Goal: Transaction & Acquisition: Purchase product/service

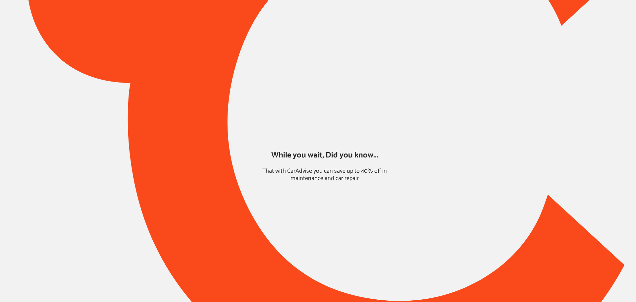
type input "*****"
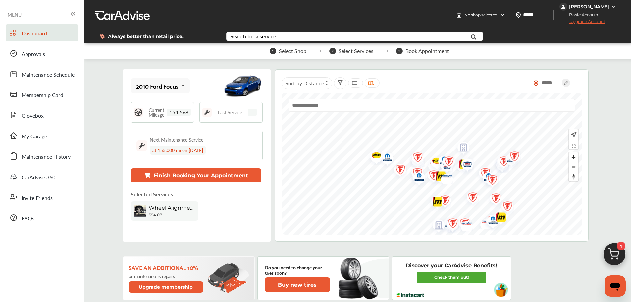
click at [605, 253] on img at bounding box center [614, 256] width 32 height 32
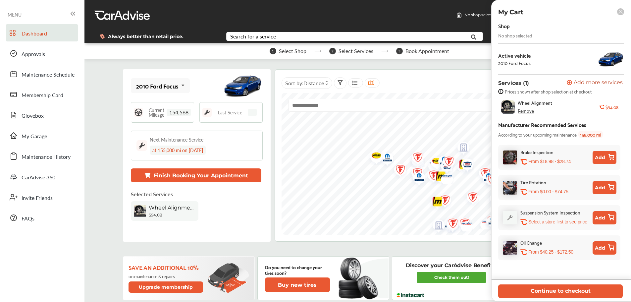
click at [581, 293] on button "Continue to checkout" at bounding box center [560, 291] width 125 height 14
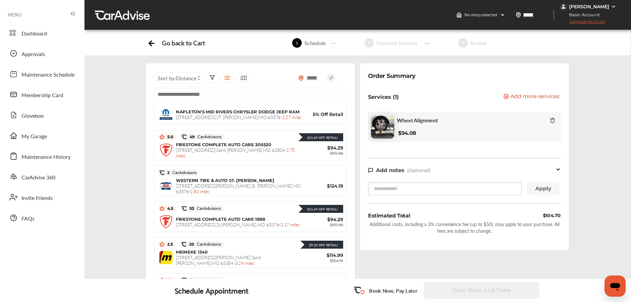
scroll to position [99, 0]
